Goal: Information Seeking & Learning: Learn about a topic

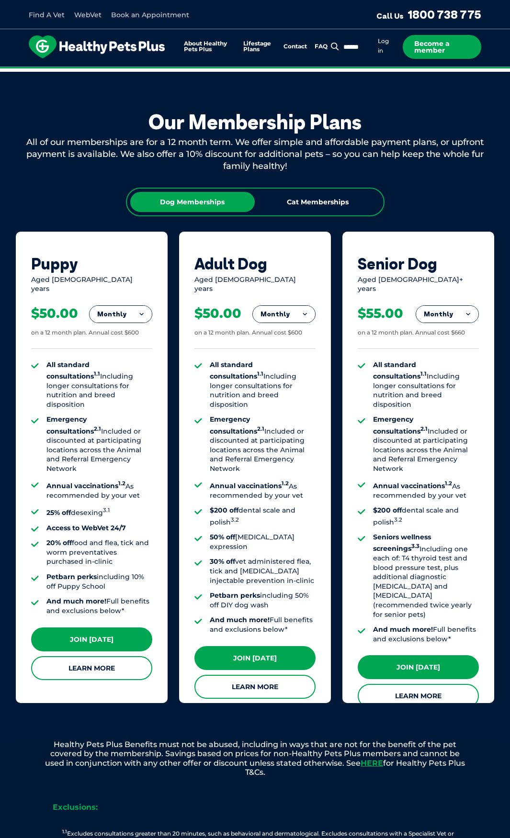
scroll to position [622, 0]
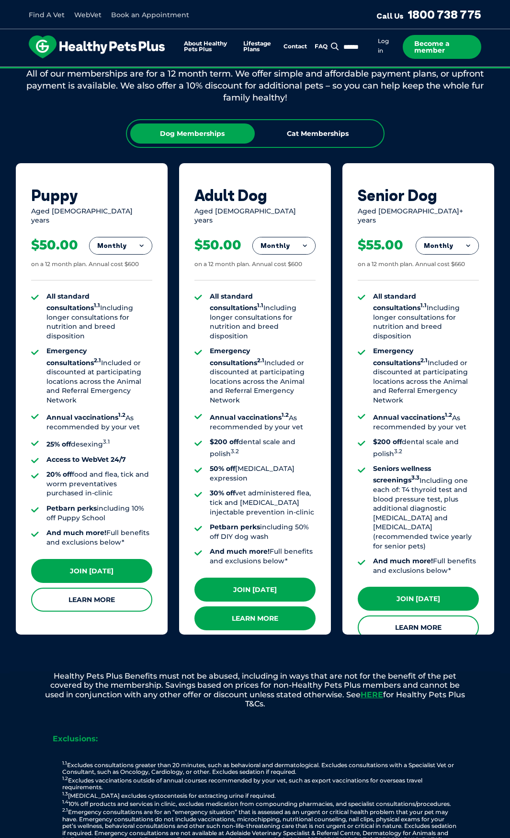
click at [239, 606] on link "Learn More" at bounding box center [254, 618] width 121 height 24
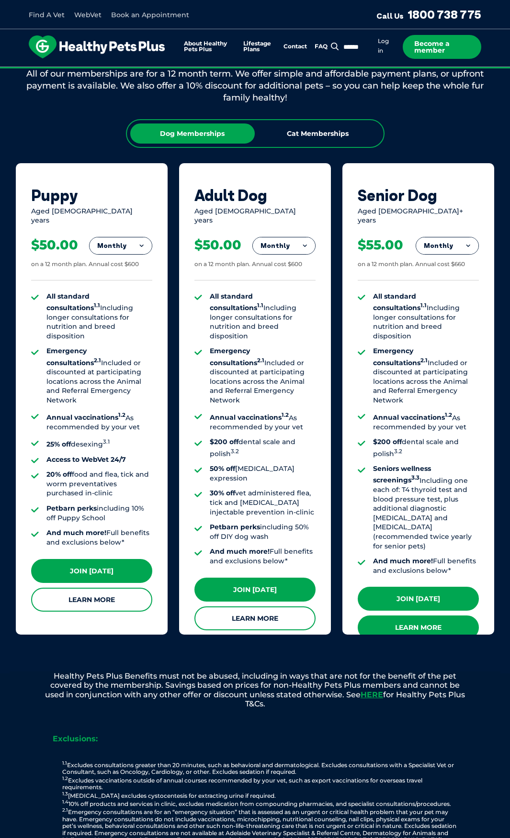
click at [418, 615] on link "Learn More" at bounding box center [417, 627] width 121 height 24
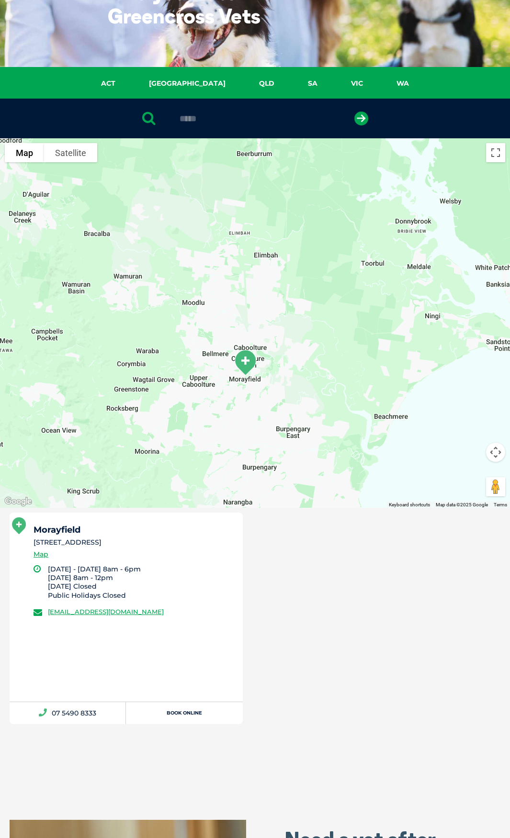
click at [243, 115] on input "****" at bounding box center [255, 119] width 160 height 10
drag, startPoint x: 214, startPoint y: 118, endPoint x: 174, endPoint y: 118, distance: 40.2
click at [174, 118] on div "****" at bounding box center [255, 119] width 510 height 40
type input "**********"
click at [354, 111] on button "submit" at bounding box center [361, 118] width 14 height 14
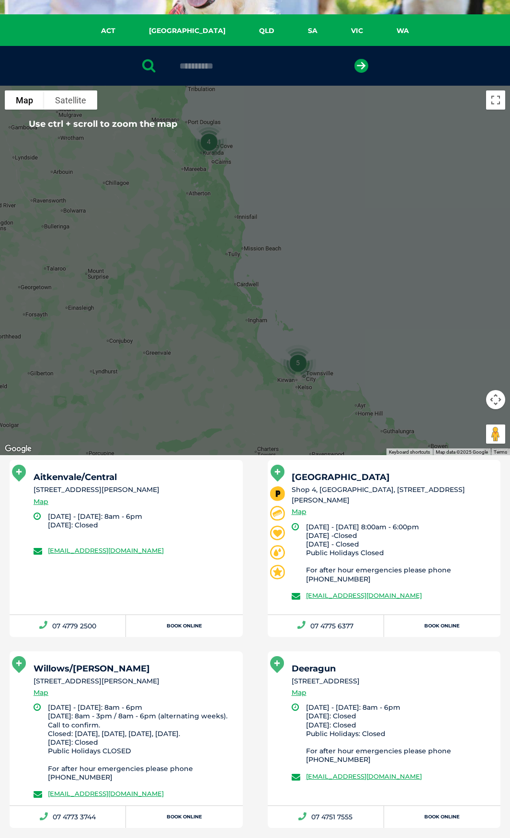
scroll to position [138, 0]
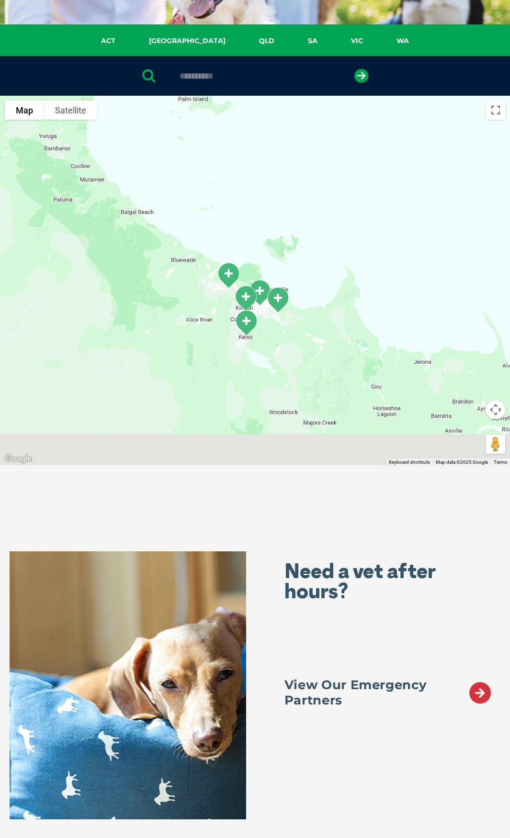
drag, startPoint x: 250, startPoint y: 354, endPoint x: 244, endPoint y: 216, distance: 138.0
click at [244, 216] on div at bounding box center [255, 280] width 510 height 369
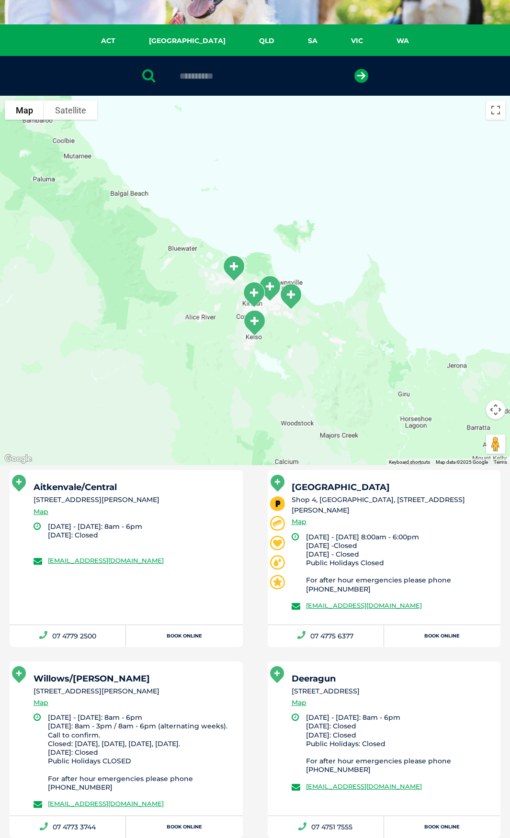
scroll to position [90, 0]
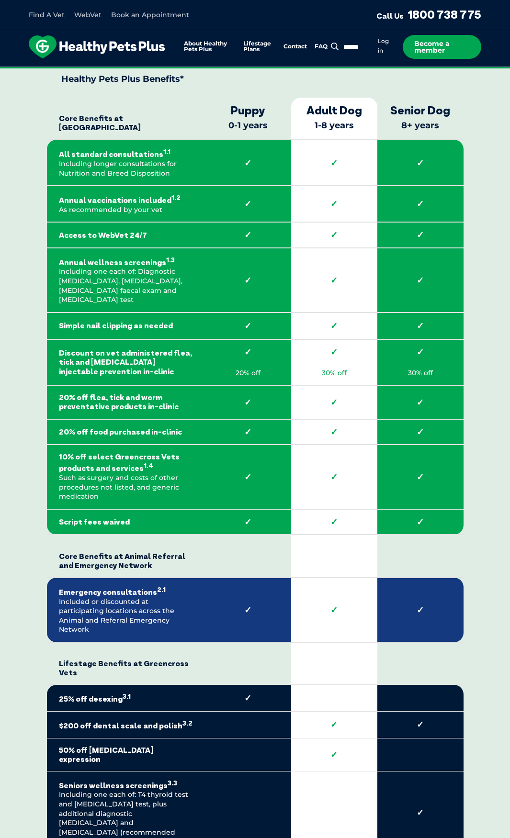
scroll to position [1531, 0]
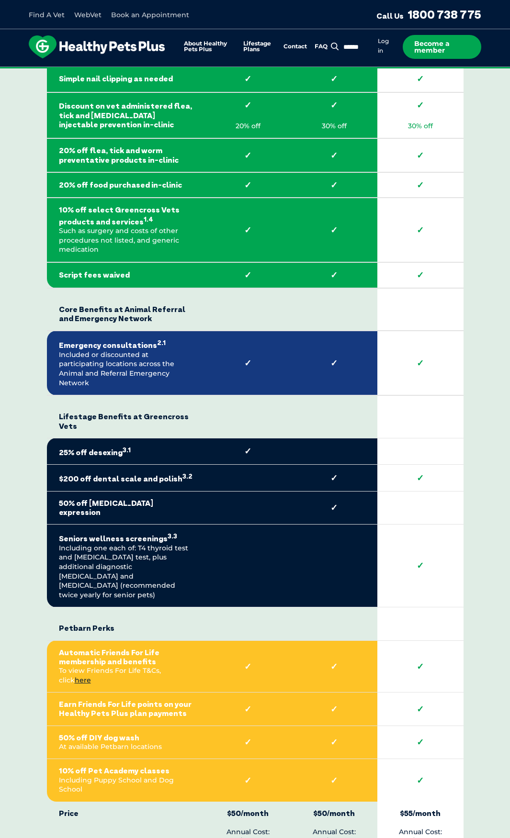
scroll to position [2010, 0]
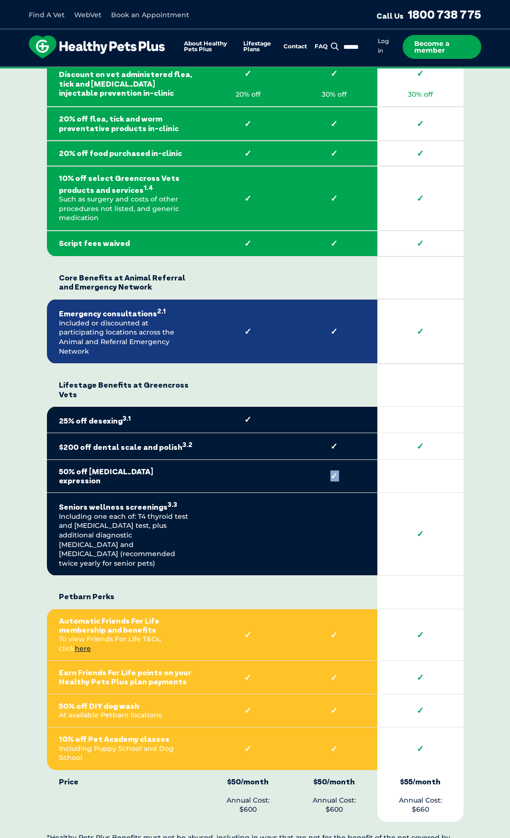
drag, startPoint x: 321, startPoint y: 439, endPoint x: 409, endPoint y: 443, distance: 88.6
click at [409, 459] on tr "50% off anal gland expression ✓" at bounding box center [255, 475] width 416 height 33
click at [309, 471] on strong "✓" at bounding box center [334, 476] width 62 height 11
click at [330, 592] on strong at bounding box center [334, 596] width 62 height 9
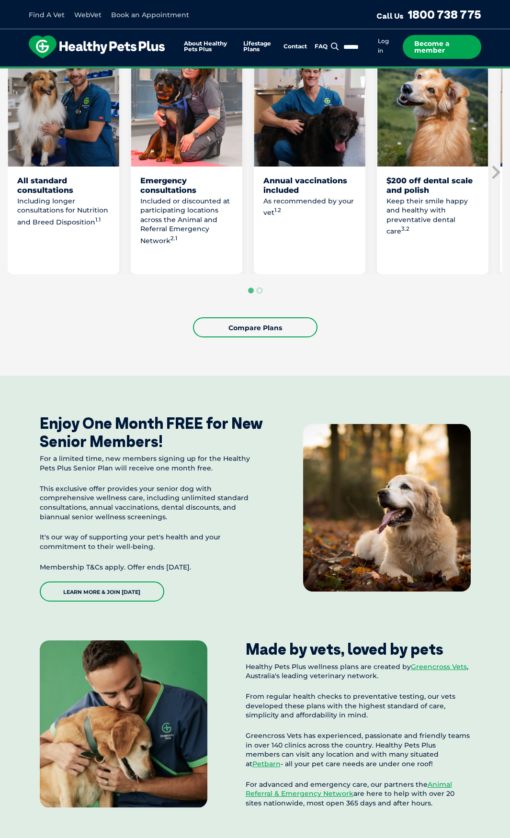
scroll to position [383, 0]
